Goal: Use online tool/utility: Use online tool/utility

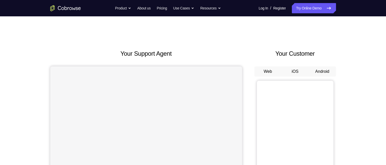
click at [327, 72] on button "Android" at bounding box center [322, 71] width 27 height 10
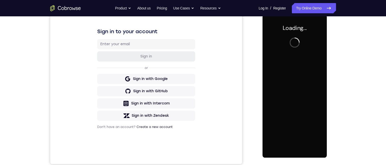
scroll to position [77, 0]
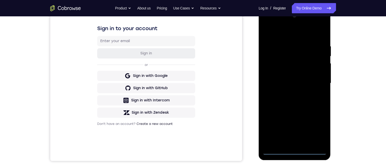
click at [294, 151] on div at bounding box center [295, 83] width 64 height 143
click at [321, 131] on div at bounding box center [295, 83] width 64 height 143
click at [280, 31] on div at bounding box center [295, 83] width 64 height 143
click at [314, 79] on div at bounding box center [295, 83] width 64 height 143
click at [289, 92] on div at bounding box center [295, 83] width 64 height 143
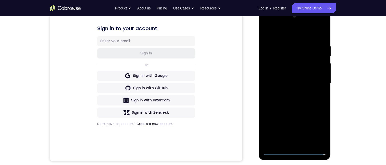
click at [295, 78] on div at bounding box center [295, 83] width 64 height 143
click at [287, 67] on div at bounding box center [295, 83] width 64 height 143
click at [287, 71] on div at bounding box center [295, 83] width 64 height 143
click at [320, 72] on div at bounding box center [295, 83] width 64 height 143
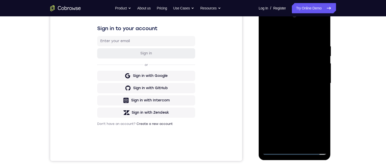
click at [307, 82] on div at bounding box center [295, 83] width 64 height 143
click at [293, 100] on div at bounding box center [295, 83] width 64 height 143
click at [293, 99] on div at bounding box center [295, 83] width 64 height 143
drag, startPoint x: 292, startPoint y: 75, endPoint x: 293, endPoint y: 98, distance: 22.5
click at [293, 97] on div at bounding box center [295, 83] width 64 height 143
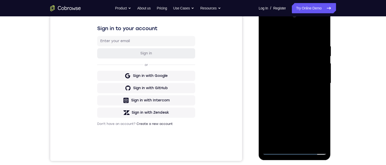
click at [288, 45] on div at bounding box center [295, 83] width 64 height 143
click at [321, 80] on div at bounding box center [295, 83] width 64 height 143
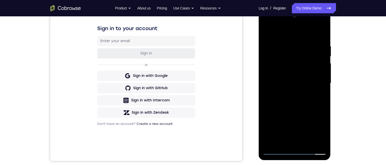
click at [321, 80] on div at bounding box center [295, 83] width 64 height 143
click at [324, 85] on div at bounding box center [295, 83] width 64 height 143
click at [319, 72] on div at bounding box center [295, 83] width 64 height 143
click at [321, 33] on div at bounding box center [295, 83] width 64 height 143
click at [298, 94] on div at bounding box center [295, 83] width 64 height 143
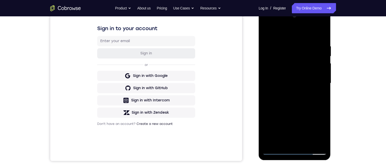
click at [304, 46] on div at bounding box center [295, 83] width 64 height 143
click at [291, 58] on div at bounding box center [295, 83] width 64 height 143
click at [271, 46] on div at bounding box center [295, 83] width 64 height 143
click at [267, 32] on div at bounding box center [295, 83] width 64 height 143
click at [287, 45] on div at bounding box center [295, 83] width 64 height 143
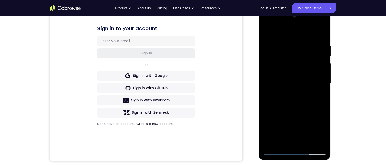
click at [290, 57] on div at bounding box center [295, 83] width 64 height 143
click at [305, 143] on div at bounding box center [295, 83] width 64 height 143
click at [297, 111] on div at bounding box center [295, 83] width 64 height 143
click at [285, 82] on div at bounding box center [295, 83] width 64 height 143
click at [267, 30] on div at bounding box center [295, 83] width 64 height 143
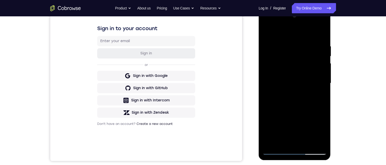
click at [288, 93] on div at bounding box center [295, 83] width 64 height 143
click at [269, 32] on div at bounding box center [295, 83] width 64 height 143
drag, startPoint x: 291, startPoint y: 132, endPoint x: 286, endPoint y: 95, distance: 36.9
click at [286, 96] on div at bounding box center [295, 83] width 64 height 143
drag, startPoint x: 285, startPoint y: 127, endPoint x: 283, endPoint y: 96, distance: 31.4
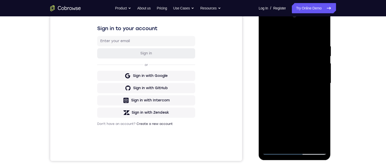
click at [283, 95] on div at bounding box center [295, 83] width 64 height 143
drag, startPoint x: 285, startPoint y: 135, endPoint x: 284, endPoint y: 105, distance: 30.4
click at [284, 106] on div at bounding box center [295, 83] width 64 height 143
click at [288, 118] on div at bounding box center [295, 83] width 64 height 143
click at [324, 133] on div at bounding box center [295, 83] width 64 height 143
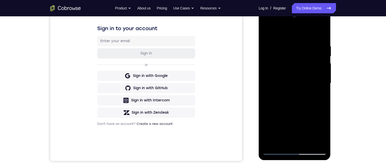
click at [324, 133] on div at bounding box center [295, 83] width 64 height 143
click at [264, 32] on div at bounding box center [295, 83] width 64 height 143
click at [287, 121] on div at bounding box center [295, 83] width 64 height 143
click at [269, 32] on div at bounding box center [295, 83] width 64 height 143
drag, startPoint x: 283, startPoint y: 120, endPoint x: 295, endPoint y: 122, distance: 12.1
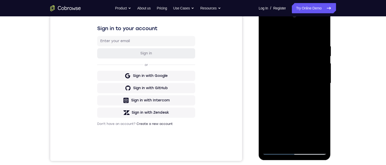
click at [283, 120] on div at bounding box center [295, 83] width 64 height 143
click at [294, 132] on div at bounding box center [295, 83] width 64 height 143
click at [300, 132] on div at bounding box center [295, 83] width 64 height 143
click at [302, 131] on div at bounding box center [295, 83] width 64 height 143
click at [268, 32] on div at bounding box center [295, 83] width 64 height 143
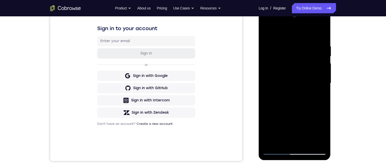
click at [286, 119] on div at bounding box center [295, 83] width 64 height 143
click at [269, 33] on div at bounding box center [295, 83] width 64 height 143
click at [286, 118] on div at bounding box center [295, 83] width 64 height 143
click at [282, 141] on div at bounding box center [295, 83] width 64 height 143
click at [323, 132] on div at bounding box center [295, 83] width 64 height 143
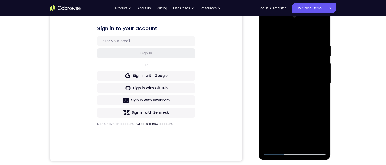
click at [323, 132] on div at bounding box center [295, 83] width 64 height 143
click at [268, 31] on div at bounding box center [295, 83] width 64 height 143
click at [287, 120] on div at bounding box center [295, 83] width 64 height 143
click at [323, 132] on div at bounding box center [295, 83] width 64 height 143
click at [269, 33] on div at bounding box center [295, 83] width 64 height 143
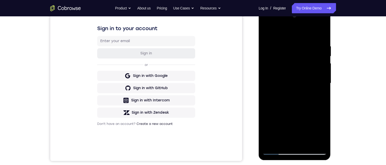
click at [287, 121] on div at bounding box center [295, 83] width 64 height 143
click at [269, 34] on div at bounding box center [295, 83] width 64 height 143
click at [285, 121] on div at bounding box center [295, 83] width 64 height 143
click at [267, 33] on div at bounding box center [295, 83] width 64 height 143
click at [284, 108] on div at bounding box center [295, 83] width 64 height 143
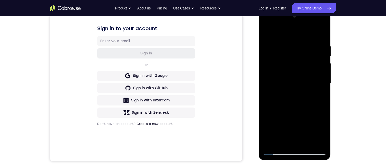
click at [264, 32] on div at bounding box center [295, 83] width 64 height 143
click at [285, 96] on div at bounding box center [295, 83] width 64 height 143
click at [267, 32] on div at bounding box center [295, 83] width 64 height 143
click at [294, 110] on div at bounding box center [295, 83] width 64 height 143
click at [314, 66] on div at bounding box center [295, 83] width 64 height 143
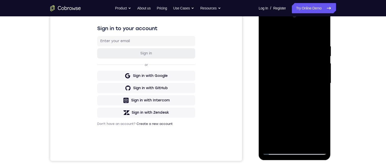
click at [317, 65] on div at bounding box center [295, 83] width 64 height 143
click at [265, 31] on div at bounding box center [295, 83] width 64 height 143
click at [285, 119] on div at bounding box center [295, 83] width 64 height 143
click at [268, 31] on div at bounding box center [295, 83] width 64 height 143
drag, startPoint x: 286, startPoint y: 56, endPoint x: 286, endPoint y: 62, distance: 5.6
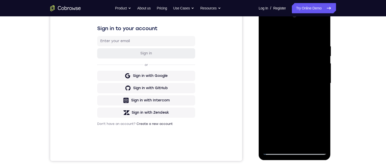
click at [286, 57] on div at bounding box center [295, 83] width 64 height 143
drag, startPoint x: 289, startPoint y: 71, endPoint x: 293, endPoint y: 105, distance: 34.4
click at [293, 114] on div at bounding box center [295, 83] width 64 height 143
drag, startPoint x: 290, startPoint y: 87, endPoint x: 288, endPoint y: 119, distance: 32.5
click at [289, 124] on div at bounding box center [295, 83] width 64 height 143
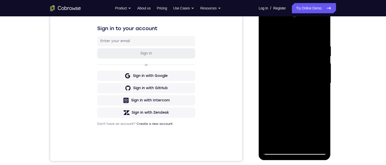
click at [291, 97] on div at bounding box center [295, 83] width 64 height 143
click at [267, 33] on div at bounding box center [295, 83] width 64 height 143
drag, startPoint x: 288, startPoint y: 82, endPoint x: 288, endPoint y: 126, distance: 44.1
click at [288, 132] on div at bounding box center [295, 83] width 64 height 143
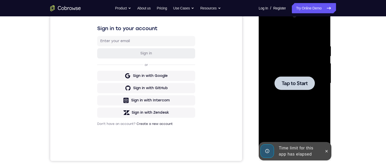
click at [286, 81] on span "Tap to Start" at bounding box center [295, 83] width 26 height 5
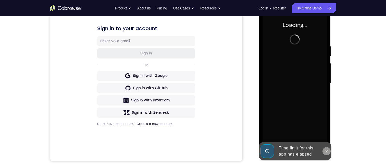
click at [327, 149] on icon at bounding box center [327, 151] width 4 height 4
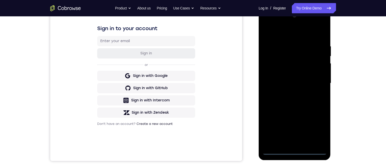
click at [294, 151] on div at bounding box center [295, 83] width 64 height 143
click at [313, 130] on div at bounding box center [295, 83] width 64 height 143
click at [287, 34] on div at bounding box center [295, 83] width 64 height 143
click at [313, 81] on div at bounding box center [295, 83] width 64 height 143
click at [288, 92] on div at bounding box center [295, 83] width 64 height 143
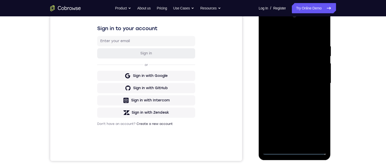
click at [297, 80] on div at bounding box center [295, 83] width 64 height 143
click at [274, 71] on div at bounding box center [295, 83] width 64 height 143
click at [289, 85] on div at bounding box center [295, 83] width 64 height 143
click at [291, 101] on div at bounding box center [295, 83] width 64 height 143
click at [295, 97] on div at bounding box center [295, 83] width 64 height 143
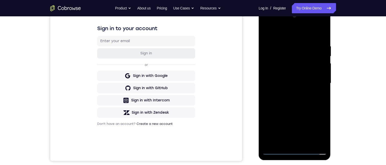
drag, startPoint x: 299, startPoint y: 59, endPoint x: 299, endPoint y: 97, distance: 37.5
click at [299, 97] on div at bounding box center [295, 83] width 64 height 143
click at [318, 33] on div at bounding box center [295, 83] width 64 height 143
click at [287, 44] on div at bounding box center [295, 83] width 64 height 143
click at [297, 102] on div at bounding box center [295, 83] width 64 height 143
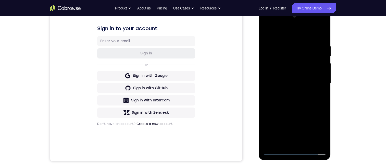
click at [286, 42] on div at bounding box center [295, 83] width 64 height 143
click at [265, 24] on div at bounding box center [295, 83] width 64 height 143
click at [274, 70] on div at bounding box center [295, 83] width 64 height 143
drag, startPoint x: 306, startPoint y: 144, endPoint x: 308, endPoint y: 140, distance: 3.9
click at [307, 144] on div at bounding box center [295, 83] width 64 height 143
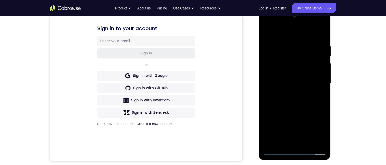
click at [291, 110] on div at bounding box center [295, 83] width 64 height 143
click at [294, 81] on div at bounding box center [295, 83] width 64 height 143
click at [269, 33] on div at bounding box center [295, 83] width 64 height 143
click at [267, 30] on div at bounding box center [295, 83] width 64 height 143
click at [306, 45] on div at bounding box center [295, 83] width 64 height 143
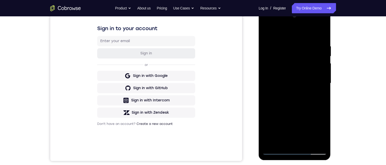
click at [316, 65] on div at bounding box center [295, 83] width 64 height 143
click at [316, 64] on div at bounding box center [295, 83] width 64 height 143
click at [314, 67] on div at bounding box center [295, 83] width 64 height 143
click at [315, 53] on div at bounding box center [295, 83] width 64 height 143
click at [316, 51] on div at bounding box center [295, 83] width 64 height 143
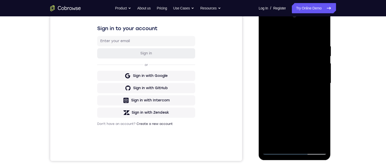
click at [316, 51] on div at bounding box center [295, 83] width 64 height 143
click at [319, 33] on div at bounding box center [295, 83] width 64 height 143
click at [309, 143] on div at bounding box center [295, 83] width 64 height 143
click at [291, 82] on div at bounding box center [295, 83] width 64 height 143
click at [290, 141] on div at bounding box center [295, 83] width 64 height 143
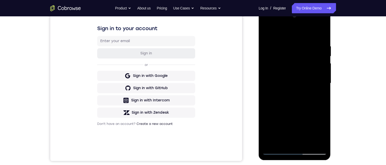
click at [320, 131] on div at bounding box center [295, 83] width 64 height 143
click at [318, 132] on div at bounding box center [295, 83] width 64 height 143
click at [322, 131] on div at bounding box center [295, 83] width 64 height 143
drag, startPoint x: 267, startPoint y: 33, endPoint x: 517, endPoint y: 36, distance: 249.6
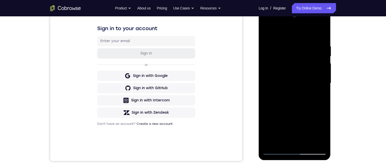
click at [267, 33] on div at bounding box center [295, 83] width 64 height 143
click at [287, 81] on div at bounding box center [295, 83] width 64 height 143
click at [264, 32] on div at bounding box center [295, 83] width 64 height 143
click at [271, 31] on div at bounding box center [295, 83] width 64 height 143
click at [303, 46] on div at bounding box center [295, 83] width 64 height 143
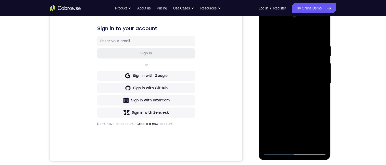
click at [319, 59] on div at bounding box center [295, 83] width 64 height 143
click at [320, 35] on div at bounding box center [295, 83] width 64 height 143
click at [310, 142] on div at bounding box center [295, 83] width 64 height 143
click at [291, 80] on div at bounding box center [295, 83] width 64 height 143
click at [322, 133] on div at bounding box center [295, 83] width 64 height 143
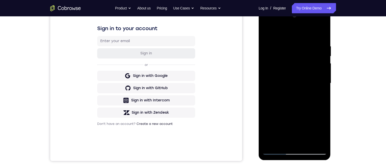
click at [304, 85] on div at bounding box center [295, 83] width 64 height 143
click at [307, 124] on div at bounding box center [295, 83] width 64 height 143
click at [267, 33] on div at bounding box center [295, 83] width 64 height 143
click at [285, 89] on div at bounding box center [295, 83] width 64 height 143
click at [298, 131] on div at bounding box center [295, 83] width 64 height 143
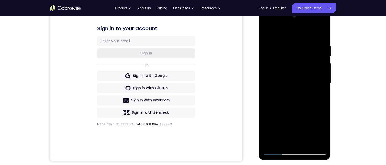
click at [300, 130] on div at bounding box center [295, 83] width 64 height 143
click at [265, 33] on div at bounding box center [295, 83] width 64 height 143
click at [284, 90] on div at bounding box center [295, 83] width 64 height 143
click at [312, 129] on div at bounding box center [295, 83] width 64 height 143
click at [316, 129] on div at bounding box center [295, 83] width 64 height 143
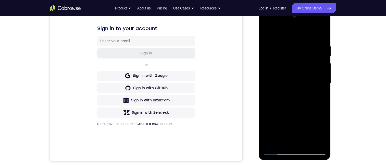
click at [266, 33] on div at bounding box center [295, 83] width 64 height 143
click at [279, 92] on div at bounding box center [295, 83] width 64 height 143
click at [268, 31] on div at bounding box center [295, 83] width 64 height 143
click at [289, 93] on div at bounding box center [295, 83] width 64 height 143
click at [268, 32] on div at bounding box center [295, 83] width 64 height 143
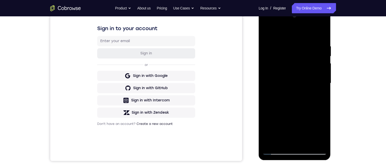
click at [289, 68] on div at bounding box center [295, 83] width 64 height 143
click at [292, 69] on div at bounding box center [295, 83] width 64 height 143
click at [286, 68] on div at bounding box center [295, 83] width 64 height 143
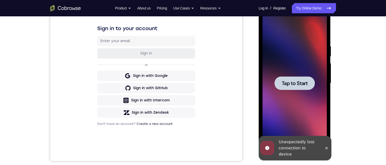
click at [326, 146] on button at bounding box center [327, 148] width 8 height 8
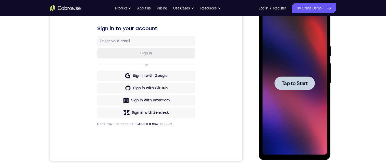
click at [295, 85] on span "Tap to Start" at bounding box center [295, 83] width 26 height 5
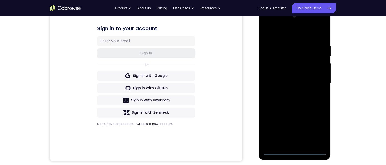
drag, startPoint x: 295, startPoint y: 151, endPoint x: 297, endPoint y: 150, distance: 2.8
click at [296, 151] on div at bounding box center [295, 83] width 64 height 143
click at [317, 128] on div at bounding box center [295, 83] width 64 height 143
click at [284, 27] on div at bounding box center [295, 83] width 64 height 143
click at [284, 34] on div at bounding box center [295, 83] width 64 height 143
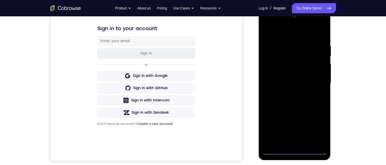
click at [290, 33] on div at bounding box center [295, 83] width 64 height 143
click at [313, 82] on div at bounding box center [295, 83] width 64 height 143
click at [288, 91] on div at bounding box center [295, 83] width 64 height 143
click at [290, 92] on div at bounding box center [295, 83] width 64 height 143
click at [290, 78] on div at bounding box center [295, 83] width 64 height 143
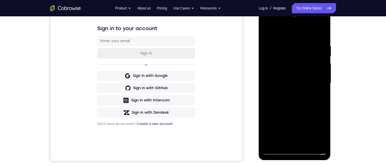
click at [290, 69] on div at bounding box center [295, 83] width 64 height 143
click at [319, 72] on div at bounding box center [295, 83] width 64 height 143
click at [268, 74] on div at bounding box center [295, 83] width 64 height 143
click at [267, 75] on div at bounding box center [295, 83] width 64 height 143
click at [269, 74] on div at bounding box center [295, 83] width 64 height 143
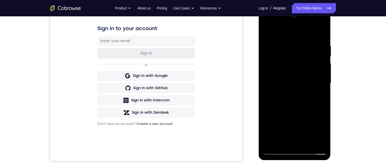
click at [313, 84] on div at bounding box center [295, 83] width 64 height 143
click at [295, 105] on div at bounding box center [295, 83] width 64 height 143
click at [296, 80] on div at bounding box center [295, 83] width 64 height 143
click at [297, 81] on div at bounding box center [295, 83] width 64 height 143
click at [301, 102] on div at bounding box center [295, 83] width 64 height 143
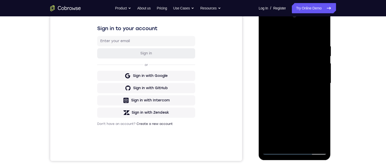
click at [296, 97] on div at bounding box center [295, 83] width 64 height 143
drag, startPoint x: 304, startPoint y: 65, endPoint x: 304, endPoint y: 90, distance: 25.0
click at [304, 92] on div at bounding box center [295, 83] width 64 height 143
click at [319, 33] on div at bounding box center [295, 83] width 64 height 143
click at [285, 140] on div at bounding box center [295, 83] width 64 height 143
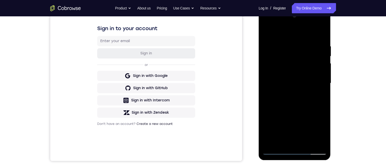
click at [285, 139] on div at bounding box center [295, 83] width 64 height 143
click at [266, 24] on div at bounding box center [295, 83] width 64 height 143
click at [276, 68] on div at bounding box center [295, 83] width 64 height 143
click at [294, 98] on div at bounding box center [295, 83] width 64 height 143
click at [293, 70] on div at bounding box center [295, 83] width 64 height 143
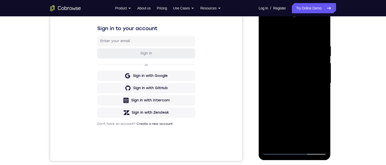
click at [298, 139] on div at bounding box center [295, 83] width 64 height 143
click at [292, 81] on div at bounding box center [295, 83] width 64 height 143
click at [303, 105] on div at bounding box center [295, 83] width 64 height 143
click at [307, 142] on div at bounding box center [295, 83] width 64 height 143
click at [296, 110] on div at bounding box center [295, 83] width 64 height 143
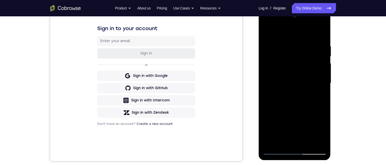
click at [282, 80] on div at bounding box center [295, 83] width 64 height 143
click at [264, 30] on div at bounding box center [295, 83] width 64 height 143
click at [293, 79] on div at bounding box center [295, 83] width 64 height 143
click at [295, 79] on div at bounding box center [295, 83] width 64 height 143
click at [268, 32] on div at bounding box center [295, 83] width 64 height 143
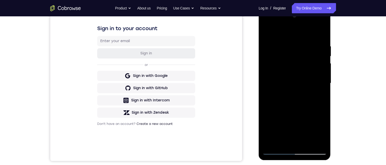
click at [268, 32] on div at bounding box center [295, 83] width 64 height 143
click at [286, 43] on div at bounding box center [295, 83] width 64 height 143
click at [319, 83] on div at bounding box center [295, 83] width 64 height 143
click at [318, 81] on div at bounding box center [295, 83] width 64 height 143
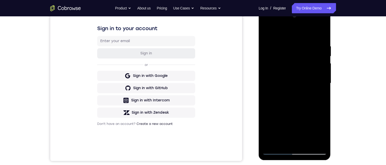
click at [318, 81] on div at bounding box center [295, 83] width 64 height 143
click at [318, 73] on div at bounding box center [295, 83] width 64 height 143
click at [317, 46] on div at bounding box center [295, 83] width 64 height 143
click at [322, 34] on div at bounding box center [295, 83] width 64 height 143
click at [307, 141] on div at bounding box center [295, 83] width 64 height 143
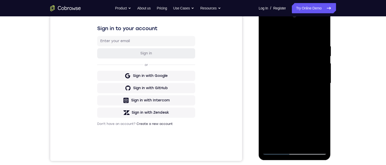
click at [286, 79] on div at bounding box center [295, 83] width 64 height 143
click at [266, 31] on div at bounding box center [295, 83] width 64 height 143
click at [289, 82] on div at bounding box center [295, 83] width 64 height 143
click at [294, 141] on div at bounding box center [295, 83] width 64 height 143
click at [264, 32] on div at bounding box center [295, 83] width 64 height 143
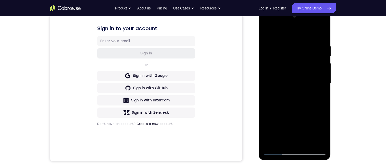
click at [279, 78] on div at bounding box center [295, 83] width 64 height 143
click at [267, 33] on div at bounding box center [295, 83] width 64 height 143
click at [287, 68] on div at bounding box center [295, 83] width 64 height 143
click at [267, 34] on div at bounding box center [295, 83] width 64 height 143
click at [269, 32] on div at bounding box center [295, 83] width 64 height 143
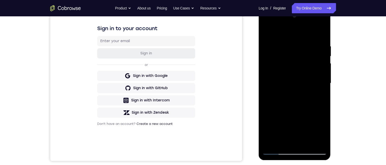
click at [324, 32] on div at bounding box center [295, 83] width 64 height 143
click at [320, 142] on div at bounding box center [295, 83] width 64 height 143
drag, startPoint x: 290, startPoint y: 81, endPoint x: 303, endPoint y: 137, distance: 57.3
click at [294, 118] on div at bounding box center [295, 83] width 64 height 143
click at [308, 143] on div at bounding box center [295, 83] width 64 height 143
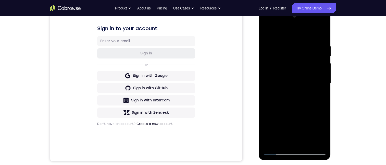
click at [300, 70] on div at bounding box center [295, 83] width 64 height 143
click at [268, 32] on div at bounding box center [295, 83] width 64 height 143
click at [268, 31] on div at bounding box center [295, 83] width 64 height 143
click at [306, 143] on div at bounding box center [295, 83] width 64 height 143
click at [291, 70] on div at bounding box center [295, 83] width 64 height 143
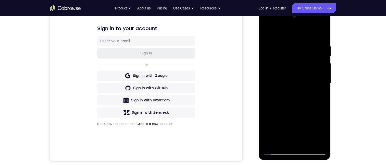
click at [324, 132] on div at bounding box center [295, 83] width 64 height 143
click at [270, 31] on div at bounding box center [295, 83] width 64 height 143
click at [284, 81] on div at bounding box center [295, 83] width 64 height 143
click at [266, 31] on div at bounding box center [295, 83] width 64 height 143
click at [268, 31] on div at bounding box center [295, 83] width 64 height 143
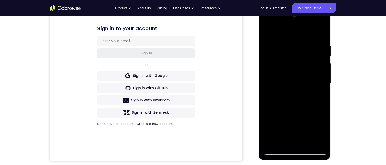
click at [306, 44] on div at bounding box center [295, 83] width 64 height 143
click at [315, 70] on div at bounding box center [295, 83] width 64 height 143
click at [316, 87] on div at bounding box center [295, 83] width 64 height 143
click at [318, 80] on div at bounding box center [295, 83] width 64 height 143
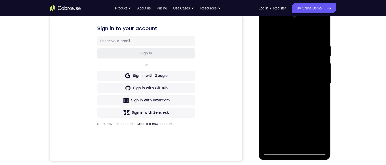
click at [322, 32] on div at bounding box center [295, 83] width 64 height 143
click at [309, 8] on div at bounding box center [295, 8] width 72 height 0
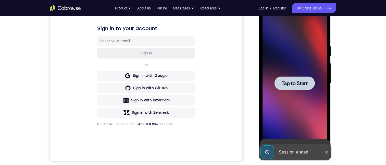
click at [301, 85] on span "Tap to Start" at bounding box center [295, 83] width 26 height 5
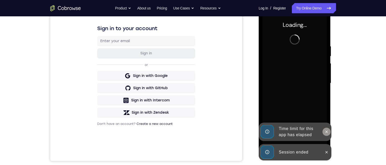
drag, startPoint x: 324, startPoint y: 152, endPoint x: 329, endPoint y: 133, distance: 18.8
click at [327, 146] on div at bounding box center [327, 152] width 8 height 16
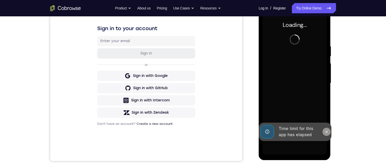
click at [327, 133] on icon at bounding box center [327, 132] width 4 height 4
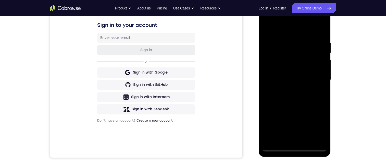
scroll to position [102, 0]
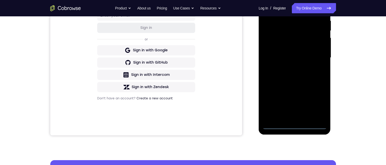
click at [312, 125] on div at bounding box center [295, 57] width 64 height 143
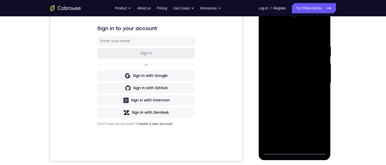
click at [295, 151] on div at bounding box center [295, 83] width 64 height 143
click at [317, 129] on div at bounding box center [295, 83] width 64 height 143
click at [288, 31] on div at bounding box center [295, 83] width 64 height 143
click at [314, 79] on div at bounding box center [295, 83] width 64 height 143
click at [290, 92] on div at bounding box center [295, 83] width 64 height 143
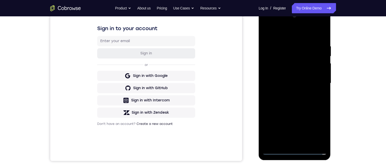
click at [294, 76] on div at bounding box center [295, 83] width 64 height 143
click at [291, 71] on div at bounding box center [295, 83] width 64 height 143
click at [321, 73] on div at bounding box center [295, 83] width 64 height 143
click at [303, 83] on div at bounding box center [295, 83] width 64 height 143
click at [321, 73] on div at bounding box center [295, 83] width 64 height 143
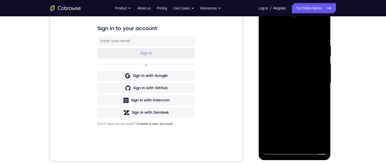
click at [312, 81] on div at bounding box center [295, 83] width 64 height 143
click at [298, 96] on div at bounding box center [295, 83] width 64 height 143
click at [322, 41] on div at bounding box center [295, 83] width 64 height 143
click at [296, 143] on div at bounding box center [295, 83] width 64 height 143
click at [293, 140] on div at bounding box center [295, 83] width 64 height 143
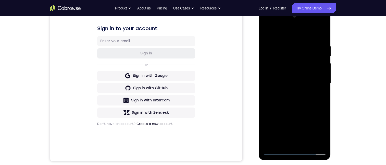
click at [323, 42] on div at bounding box center [295, 83] width 64 height 143
click at [266, 24] on div at bounding box center [295, 83] width 64 height 143
click at [267, 27] on div at bounding box center [295, 83] width 64 height 143
click at [268, 24] on div at bounding box center [295, 83] width 64 height 143
click at [274, 69] on div at bounding box center [295, 83] width 64 height 143
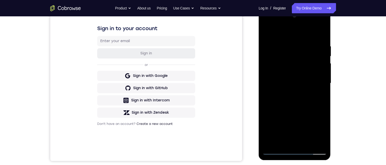
click at [299, 95] on div at bounding box center [295, 83] width 64 height 143
click at [298, 104] on div at bounding box center [295, 83] width 64 height 143
click at [307, 141] on div at bounding box center [295, 83] width 64 height 143
click at [296, 108] on div at bounding box center [295, 83] width 64 height 143
click at [291, 82] on div at bounding box center [295, 83] width 64 height 143
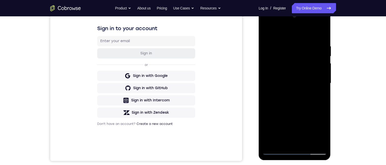
click at [285, 139] on div at bounding box center [295, 83] width 64 height 143
click at [266, 32] on div at bounding box center [295, 83] width 64 height 143
click at [285, 81] on div at bounding box center [295, 83] width 64 height 143
click at [267, 31] on div at bounding box center [295, 83] width 64 height 143
click at [284, 78] on div at bounding box center [295, 83] width 64 height 143
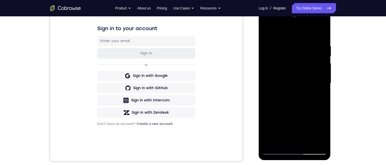
click at [322, 132] on div at bounding box center [295, 83] width 64 height 143
click at [266, 32] on div at bounding box center [295, 83] width 64 height 143
click at [269, 31] on div at bounding box center [295, 83] width 64 height 143
click at [288, 45] on div at bounding box center [295, 83] width 64 height 143
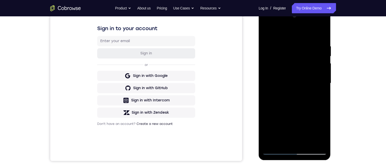
click at [320, 76] on div at bounding box center [295, 83] width 64 height 143
click at [319, 56] on div at bounding box center [295, 83] width 64 height 143
drag, startPoint x: 316, startPoint y: 51, endPoint x: 299, endPoint y: 56, distance: 18.8
click at [281, 59] on div at bounding box center [295, 83] width 64 height 143
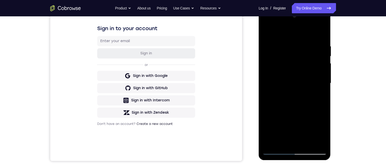
drag, startPoint x: 313, startPoint y: 50, endPoint x: 287, endPoint y: 53, distance: 26.2
click at [287, 53] on div at bounding box center [295, 83] width 64 height 143
click at [321, 35] on div at bounding box center [295, 83] width 64 height 143
click at [309, 142] on div at bounding box center [295, 83] width 64 height 143
click at [279, 81] on div at bounding box center [295, 83] width 64 height 143
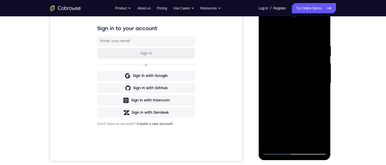
click at [267, 32] on div at bounding box center [295, 83] width 64 height 143
click at [285, 90] on div at bounding box center [295, 83] width 64 height 143
click at [295, 69] on div at bounding box center [295, 83] width 64 height 143
click at [298, 115] on div at bounding box center [295, 83] width 64 height 143
drag, startPoint x: 291, startPoint y: 85, endPoint x: 295, endPoint y: 85, distance: 3.8
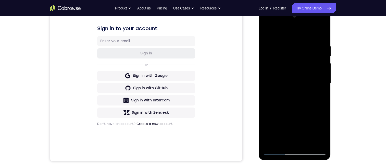
click at [292, 85] on div at bounding box center [295, 83] width 64 height 143
click at [297, 129] on div at bounding box center [295, 83] width 64 height 143
click at [323, 131] on div at bounding box center [295, 83] width 64 height 143
drag, startPoint x: 322, startPoint y: 133, endPoint x: 321, endPoint y: 127, distance: 5.5
click at [322, 133] on div at bounding box center [295, 83] width 64 height 143
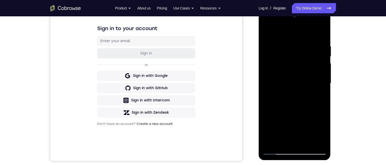
click at [322, 132] on div at bounding box center [295, 83] width 64 height 143
click at [267, 34] on div at bounding box center [295, 83] width 64 height 143
click at [293, 91] on div at bounding box center [295, 83] width 64 height 143
click at [265, 32] on div at bounding box center [295, 83] width 64 height 143
click at [293, 92] on div at bounding box center [295, 83] width 64 height 143
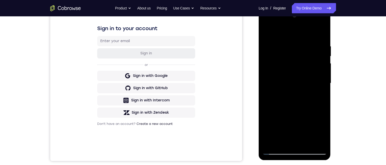
click at [269, 32] on div at bounding box center [295, 83] width 64 height 143
click at [268, 32] on div at bounding box center [295, 83] width 64 height 143
click at [324, 83] on div at bounding box center [295, 83] width 64 height 143
click at [323, 84] on div at bounding box center [295, 83] width 64 height 143
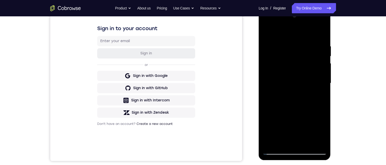
click at [323, 84] on div at bounding box center [295, 83] width 64 height 143
click at [290, 45] on div at bounding box center [295, 83] width 64 height 143
click at [319, 78] on div at bounding box center [295, 83] width 64 height 143
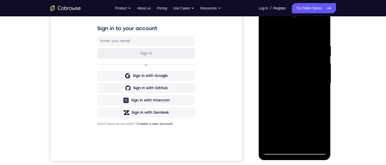
click at [321, 78] on div at bounding box center [295, 83] width 64 height 143
click at [323, 76] on div at bounding box center [295, 83] width 64 height 143
click at [320, 35] on div at bounding box center [295, 83] width 64 height 143
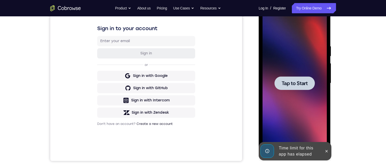
click at [292, 82] on span "Tap to Start" at bounding box center [295, 83] width 26 height 5
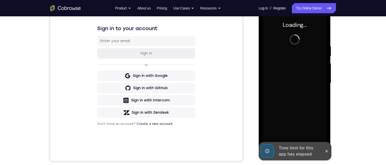
click at [326, 150] on icon at bounding box center [327, 151] width 4 height 4
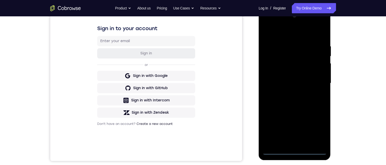
click at [294, 151] on div at bounding box center [295, 83] width 64 height 143
drag, startPoint x: 317, startPoint y: 131, endPoint x: 318, endPoint y: 124, distance: 7.2
click at [318, 129] on div at bounding box center [295, 83] width 64 height 143
click at [318, 128] on div at bounding box center [295, 83] width 64 height 143
click at [288, 36] on div at bounding box center [295, 83] width 64 height 143
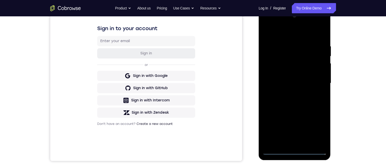
click at [314, 81] on div at bounding box center [295, 83] width 64 height 143
click at [290, 92] on div at bounding box center [295, 83] width 64 height 143
click at [295, 80] on div at bounding box center [295, 83] width 64 height 143
click at [298, 75] on div at bounding box center [295, 83] width 64 height 143
click at [290, 70] on div at bounding box center [295, 83] width 64 height 143
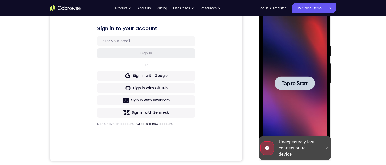
click at [297, 83] on span "Tap to Start" at bounding box center [295, 83] width 26 height 5
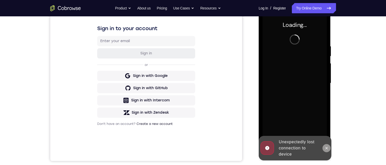
click at [327, 148] on icon at bounding box center [327, 148] width 4 height 4
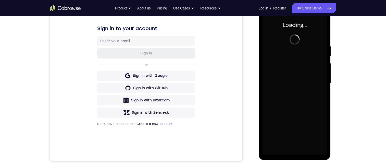
scroll to position [26, 0]
